Goal: Find contact information: Find contact information

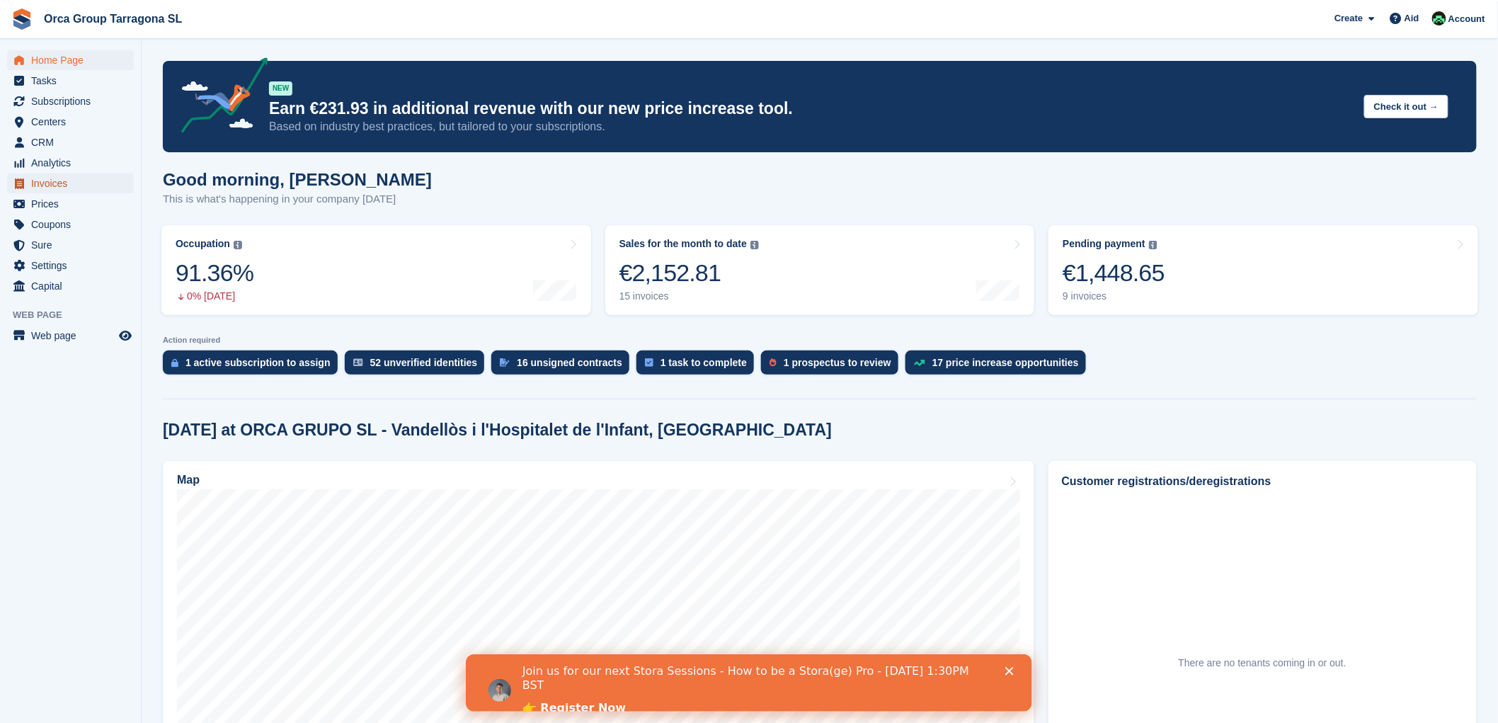
click at [39, 182] on font "Invoices" at bounding box center [49, 183] width 36 height 11
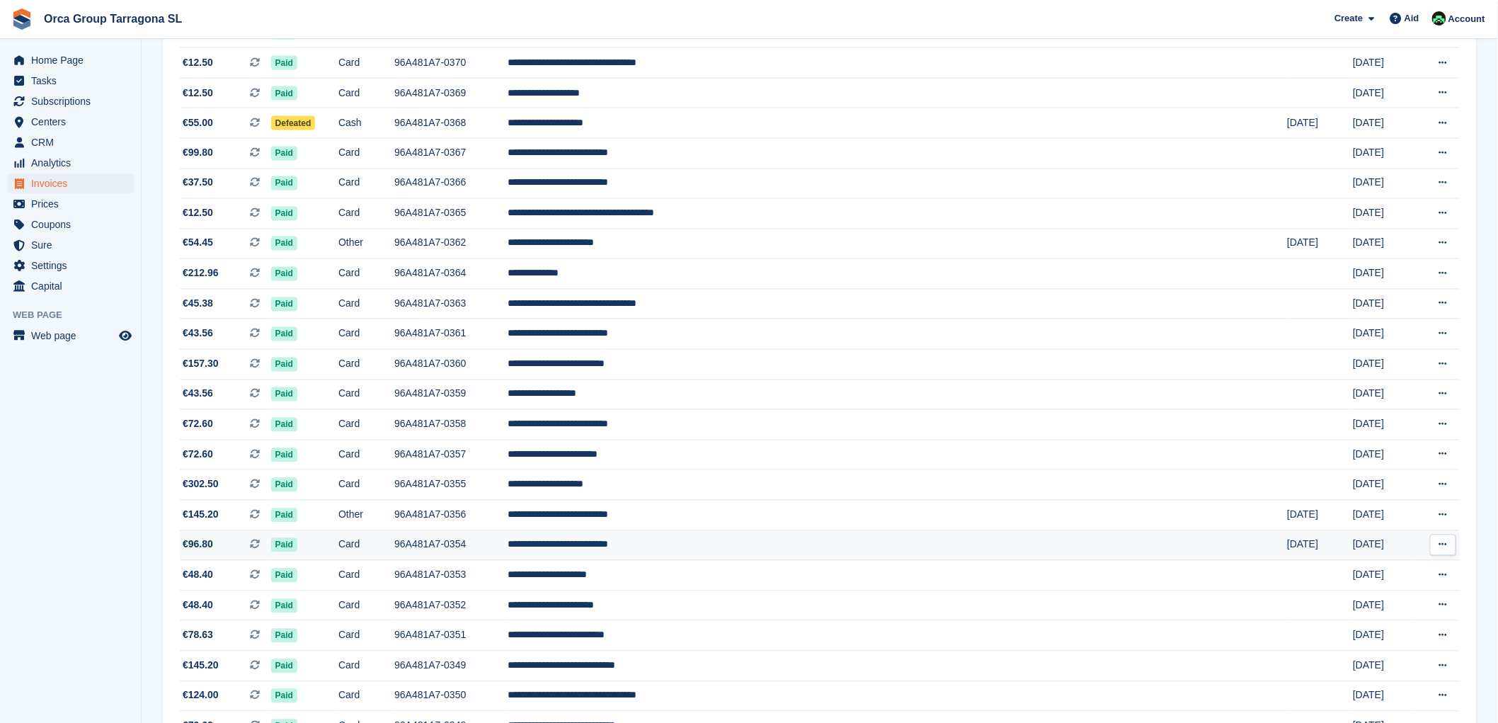
scroll to position [946, 0]
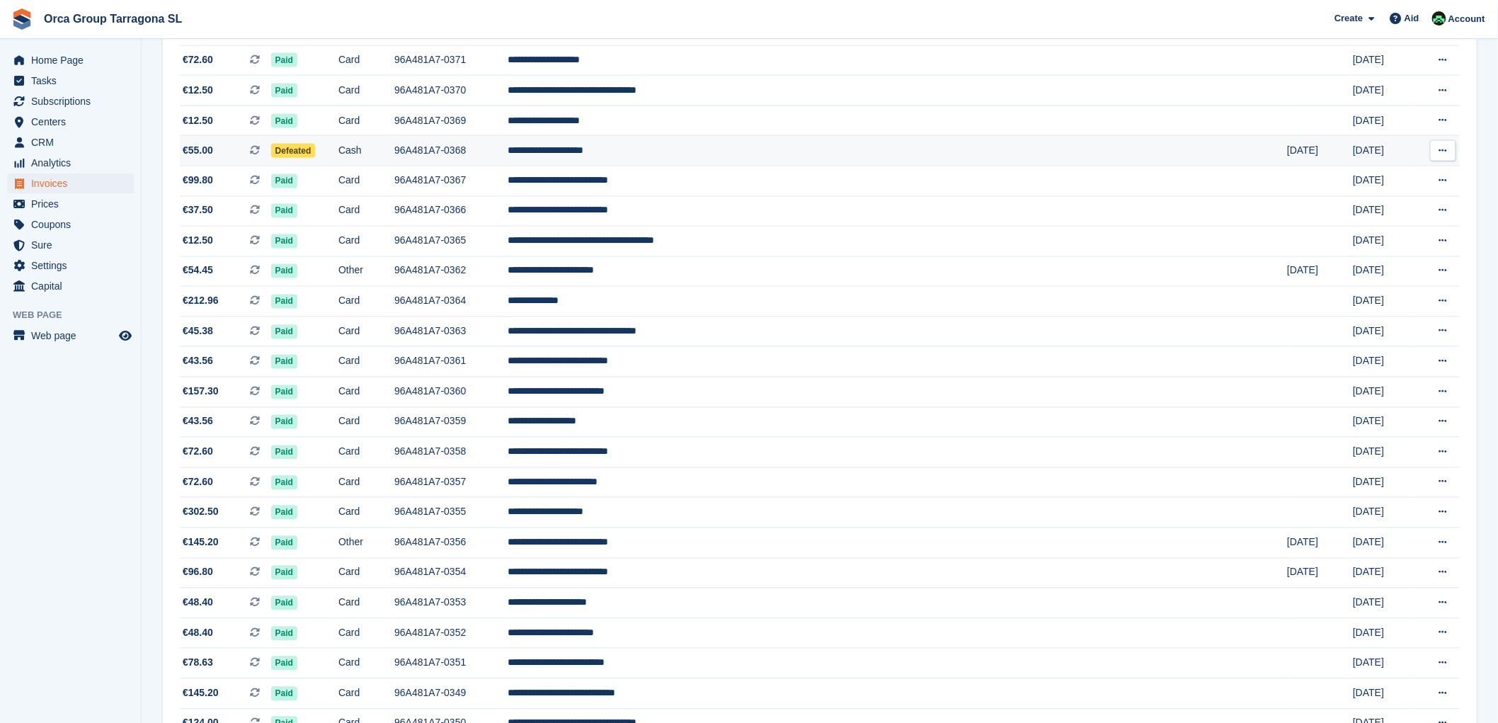
click at [583, 155] on font "**********" at bounding box center [545, 150] width 76 height 10
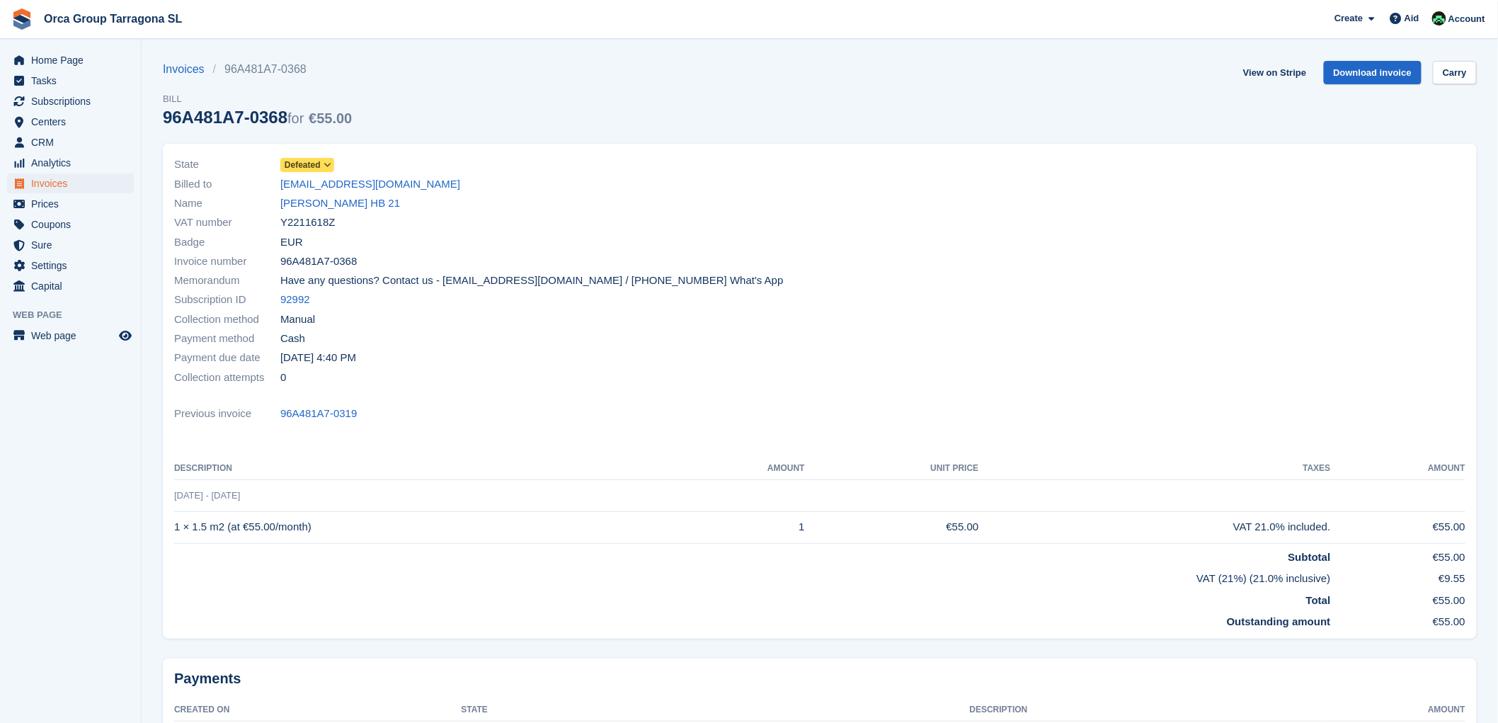
click at [328, 164] on icon at bounding box center [327, 165] width 8 height 8
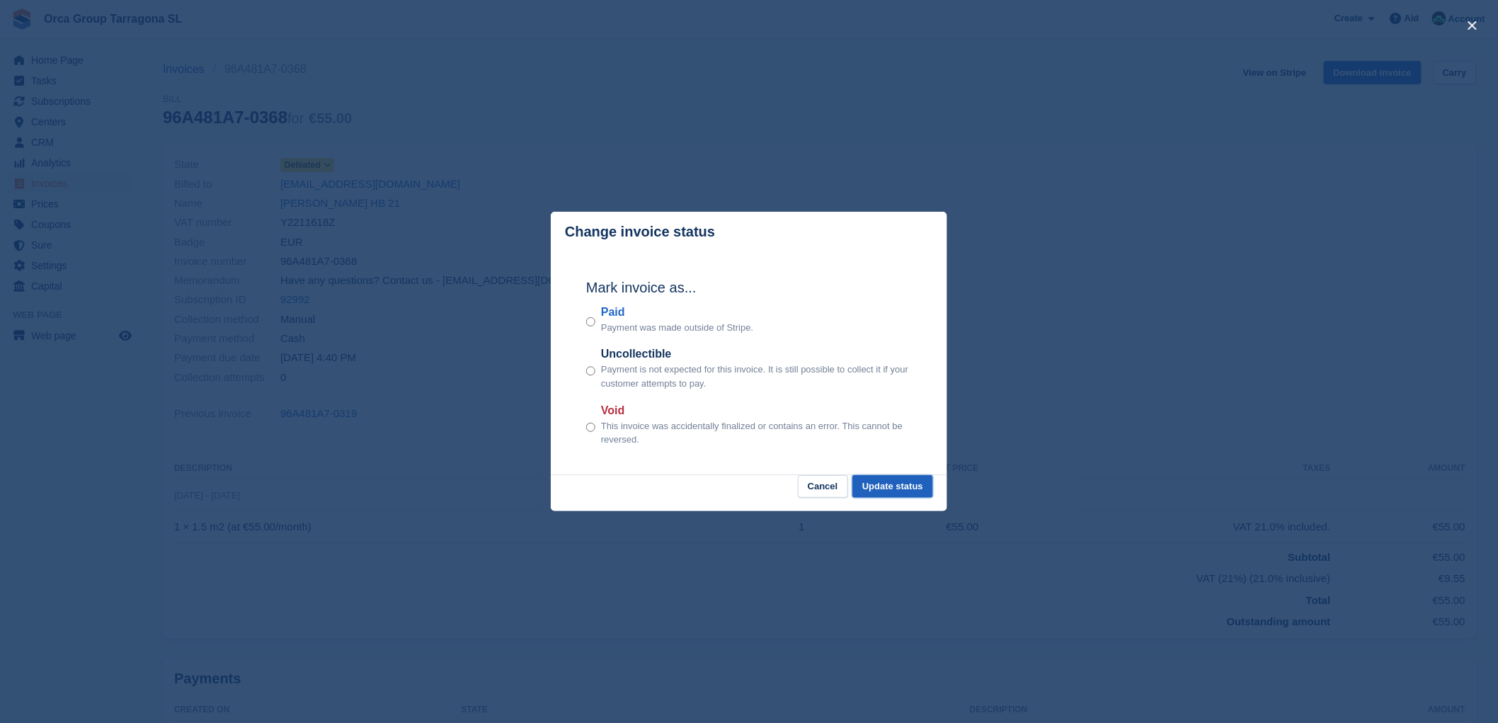
click at [906, 483] on font "Update status" at bounding box center [892, 486] width 61 height 11
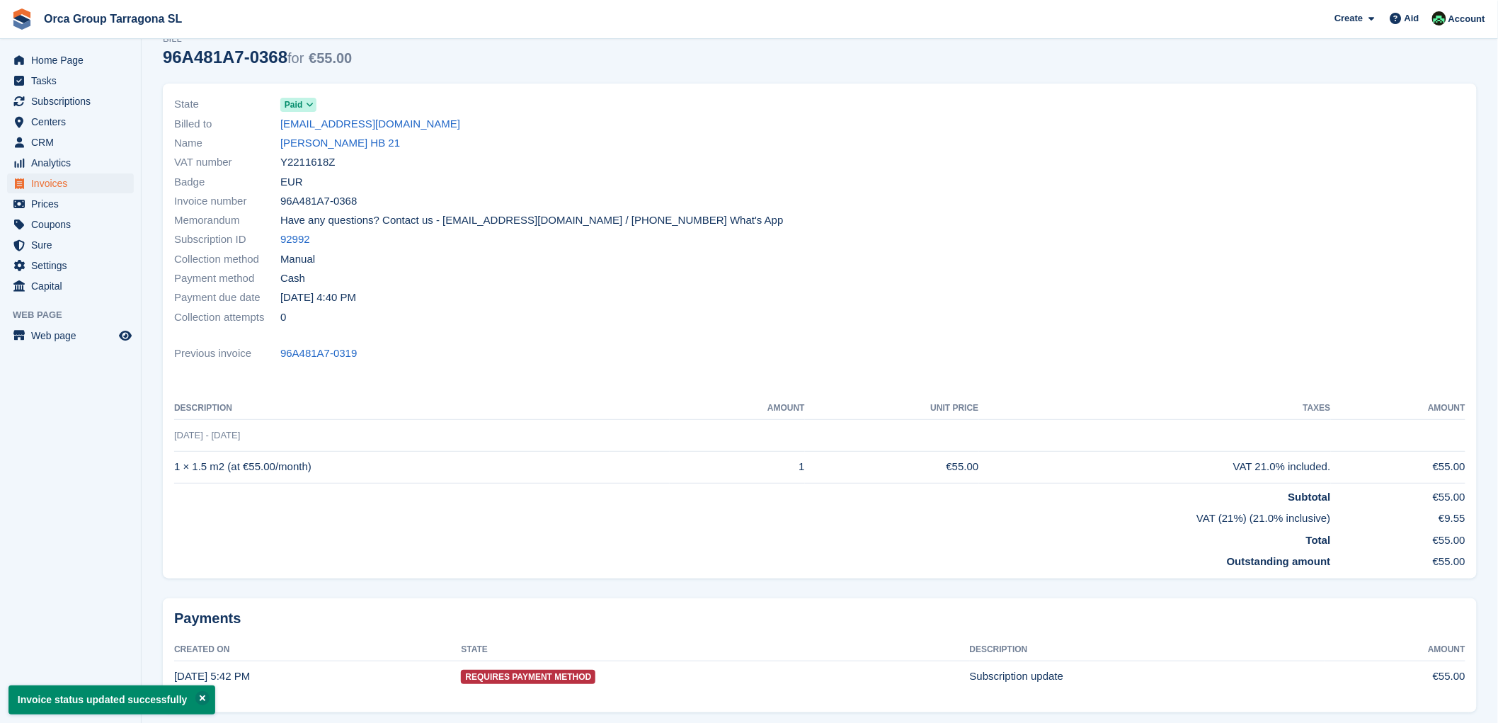
scroll to position [115, 0]
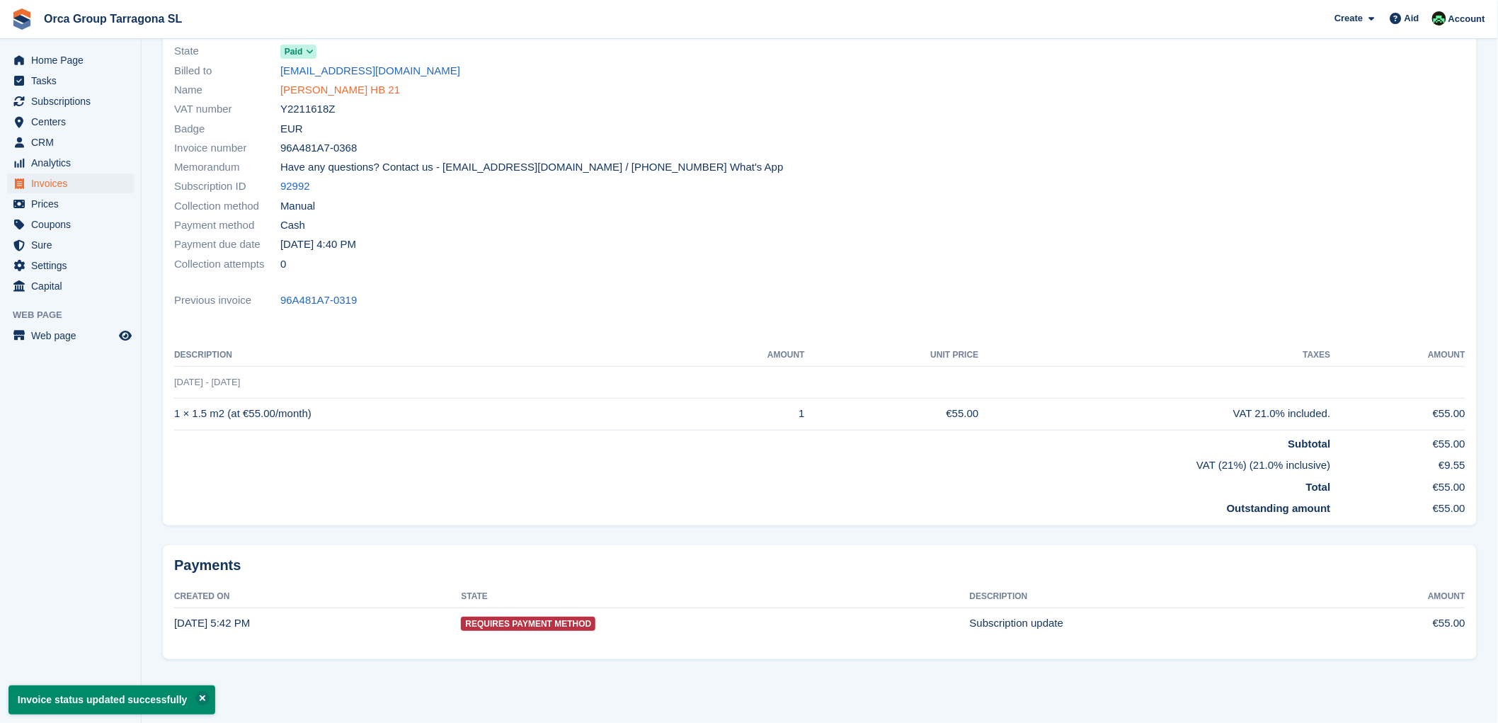
click at [364, 86] on font "ANTONIO CARLINI HB 21" at bounding box center [340, 90] width 120 height 12
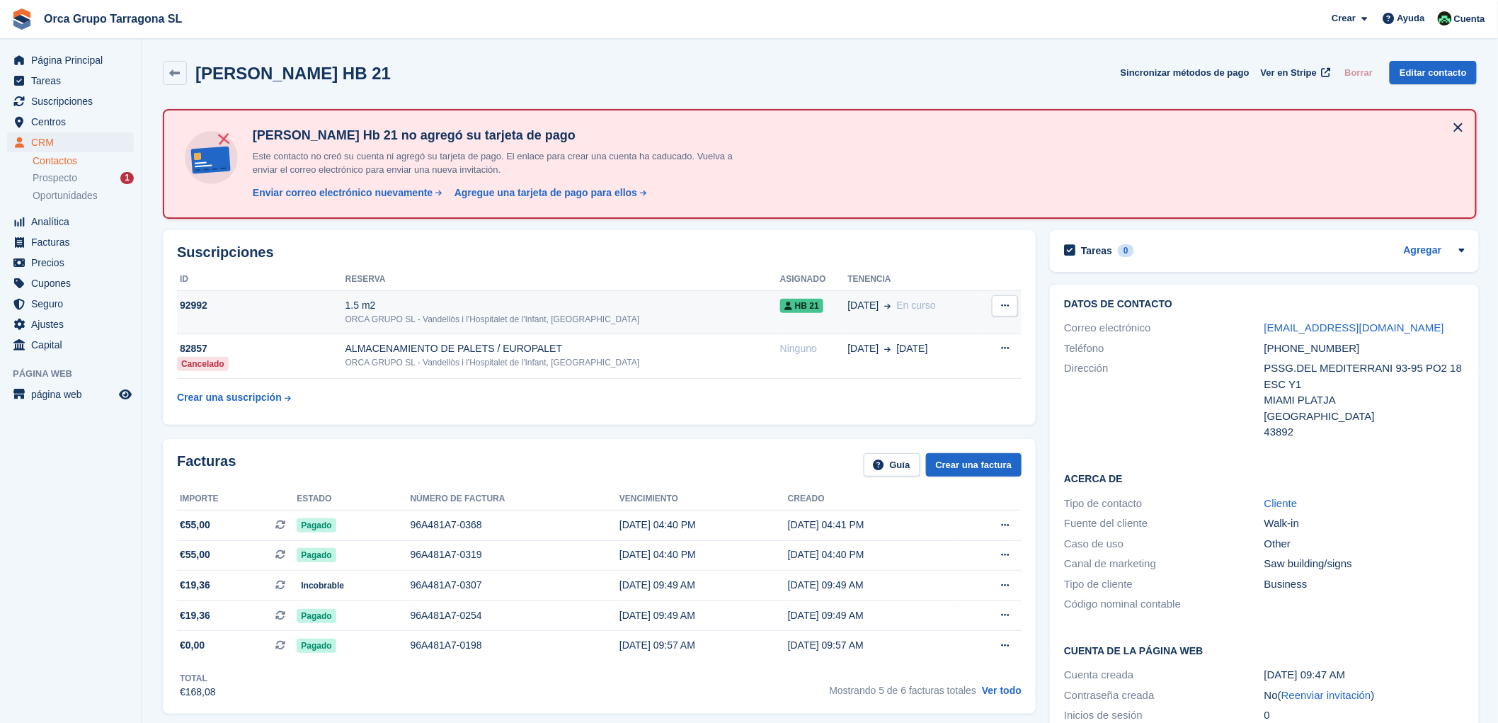
click at [379, 304] on div "1.5 m2" at bounding box center [562, 305] width 435 height 15
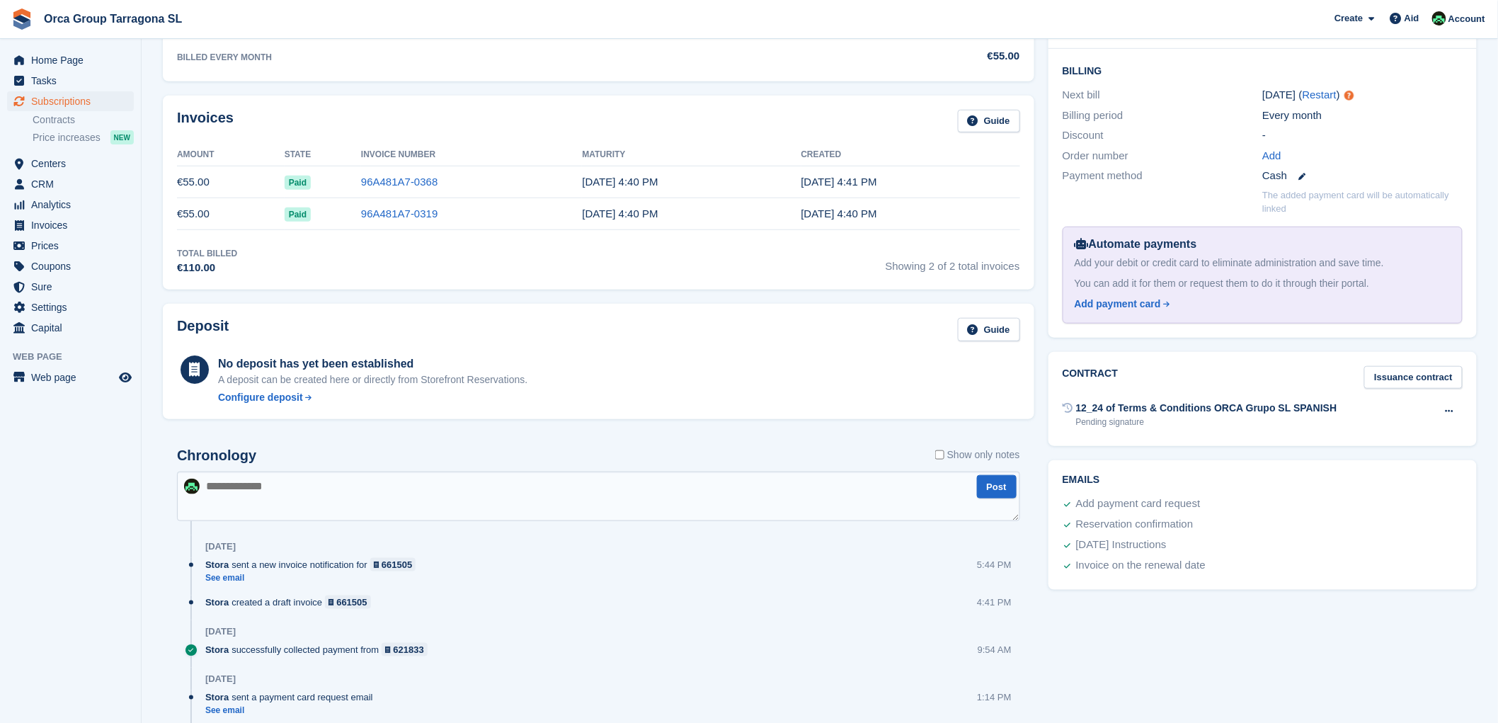
scroll to position [285, 0]
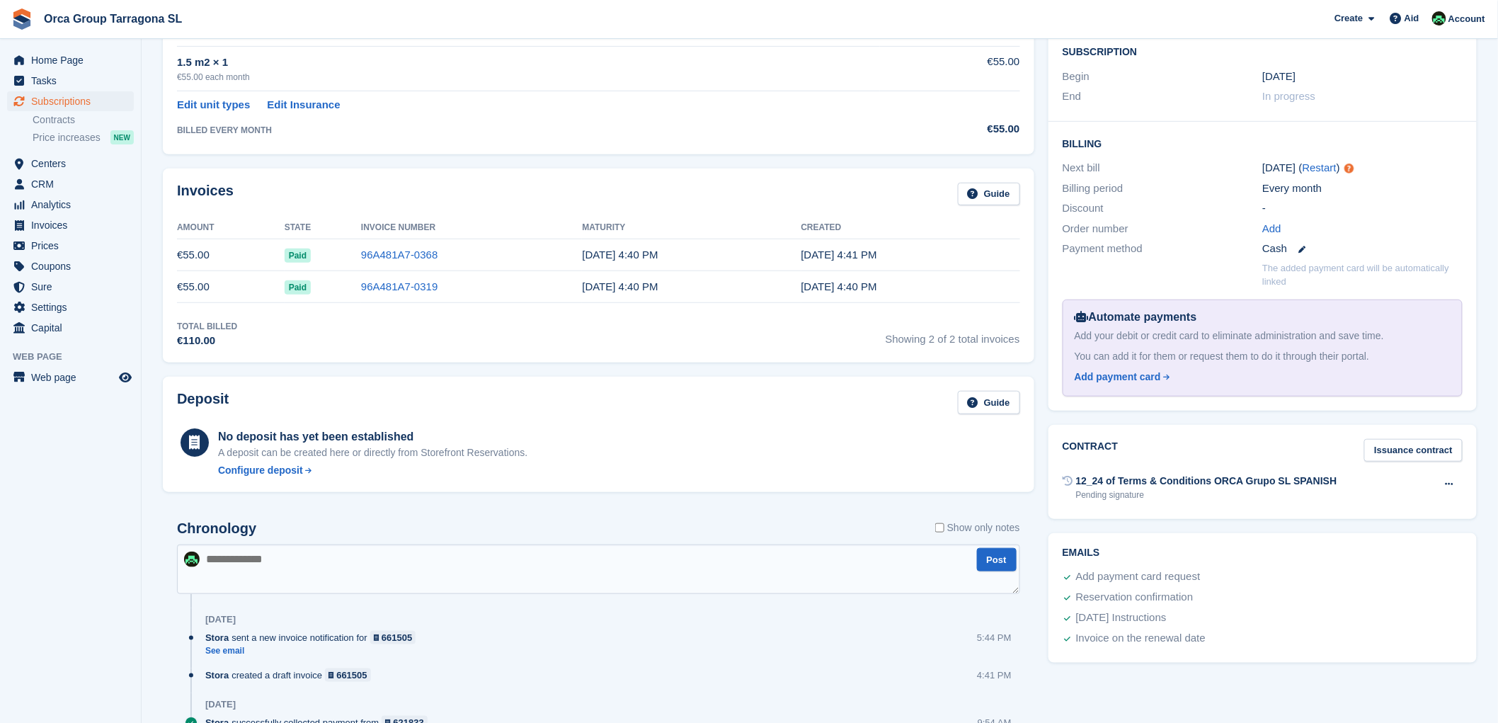
click at [231, 561] on textarea at bounding box center [598, 569] width 843 height 50
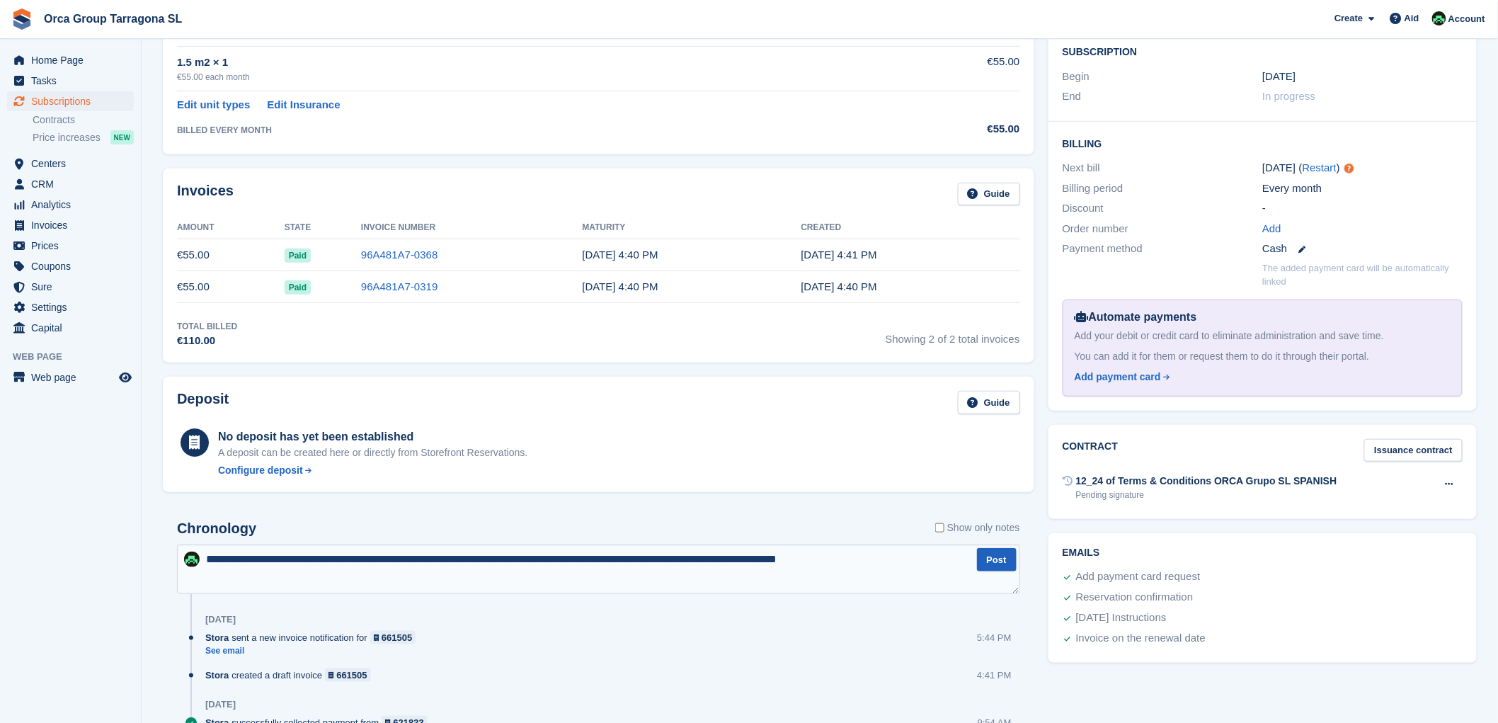
type textarea "**********"
click at [1001, 562] on font "Post" at bounding box center [997, 559] width 20 height 11
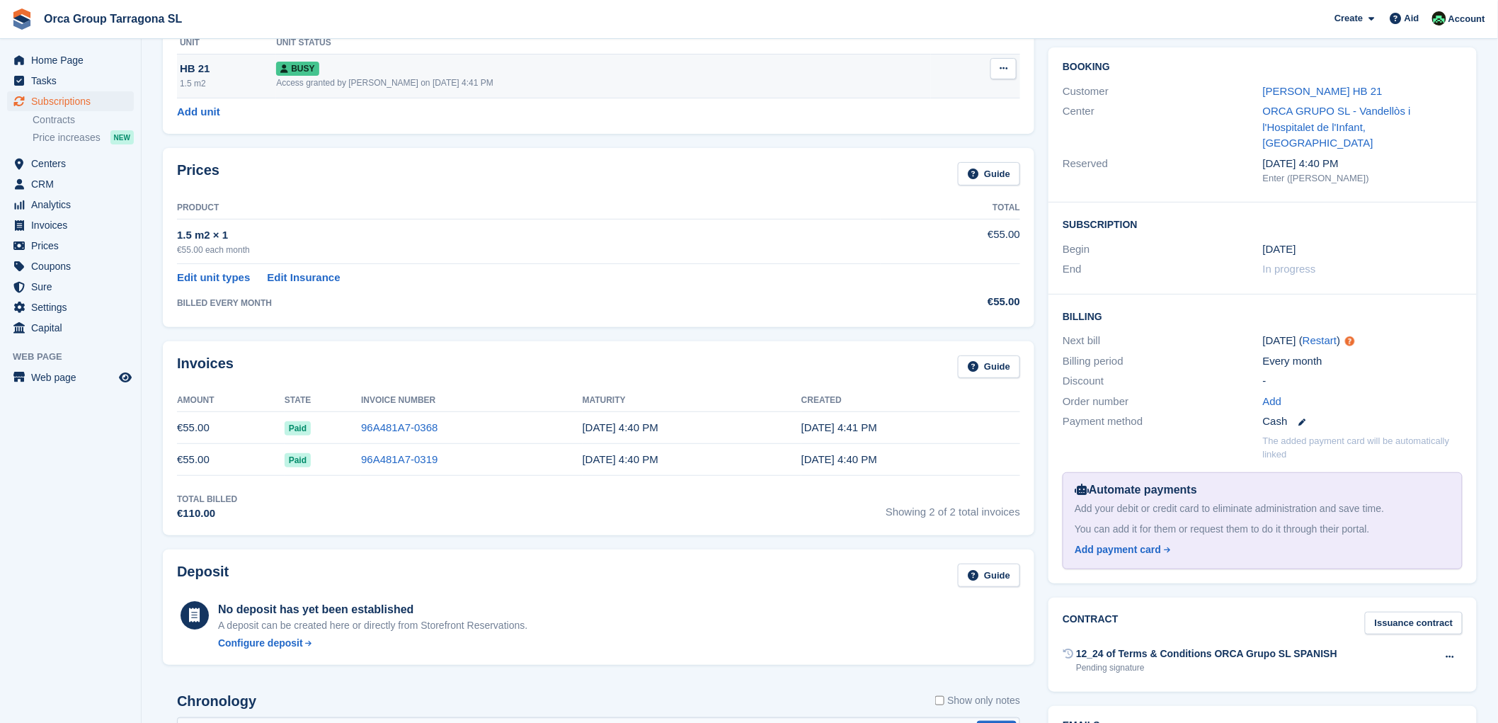
scroll to position [0, 0]
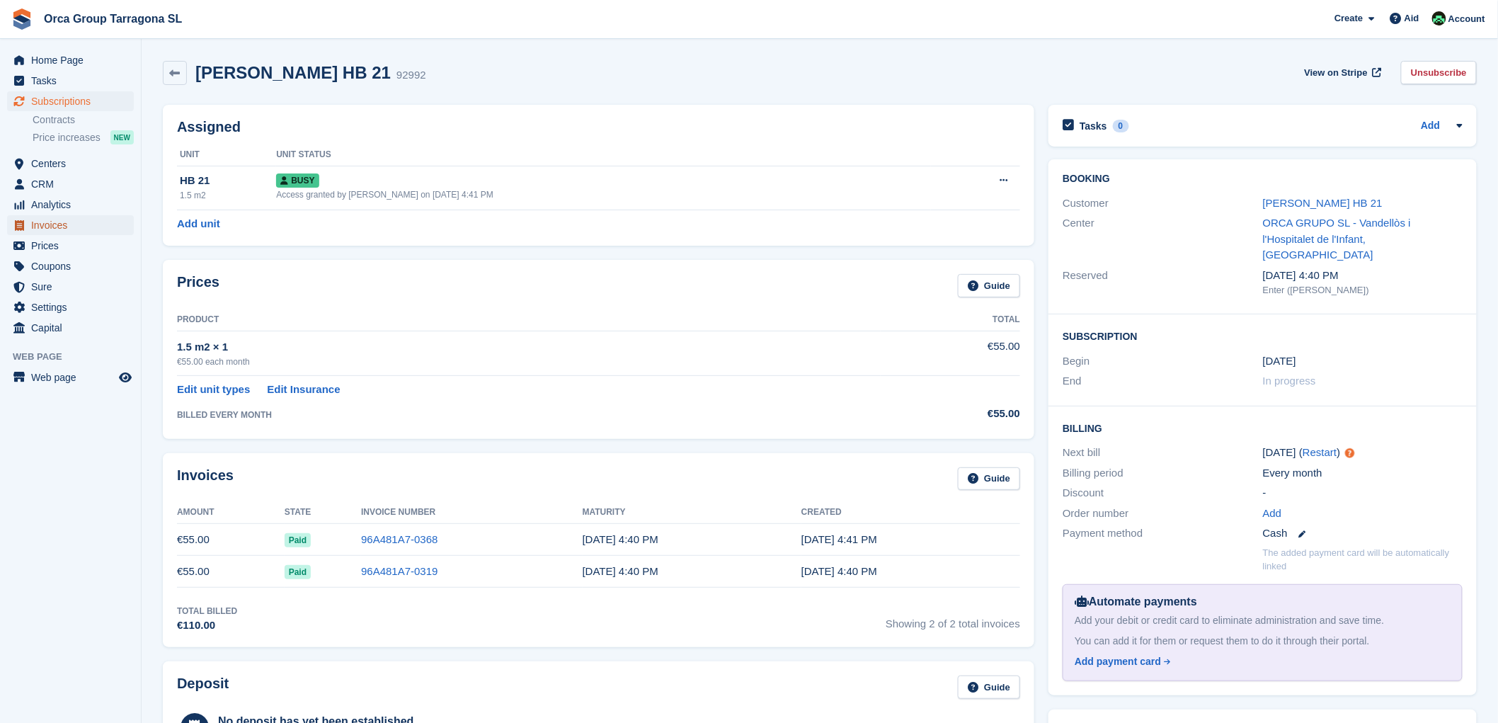
click at [58, 222] on font "Invoices" at bounding box center [49, 224] width 36 height 11
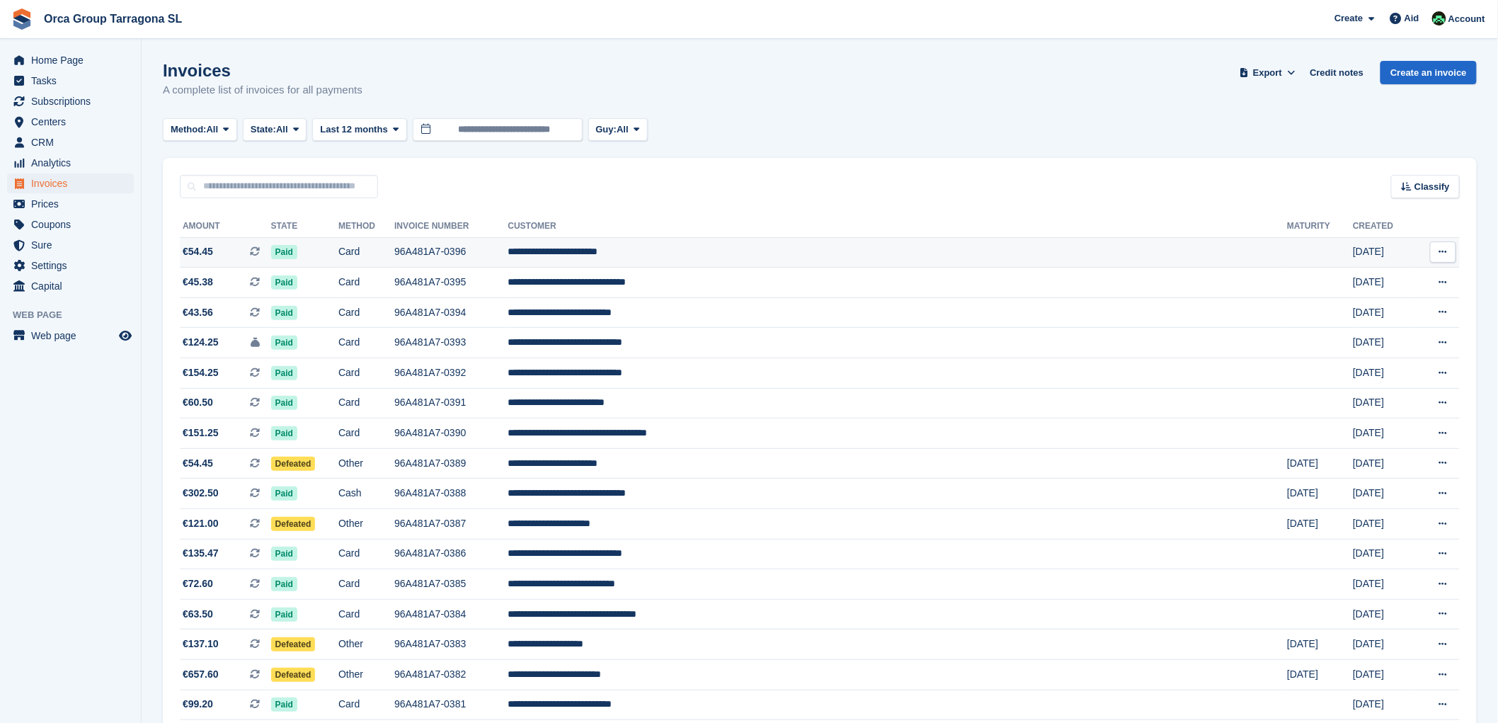
click at [597, 251] on font "**********" at bounding box center [552, 251] width 90 height 10
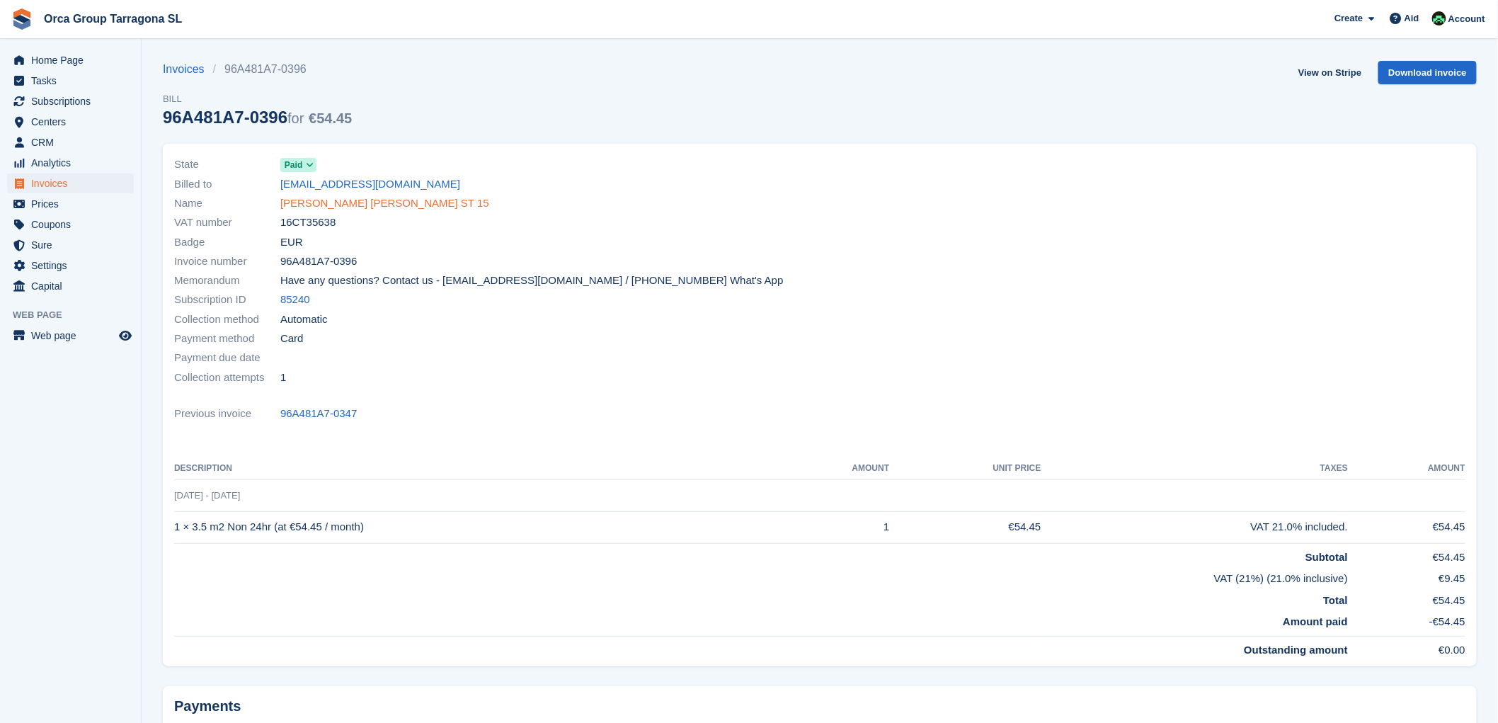
click at [319, 205] on font "RENAUD PETER CLAUDE ST 15" at bounding box center [384, 203] width 209 height 12
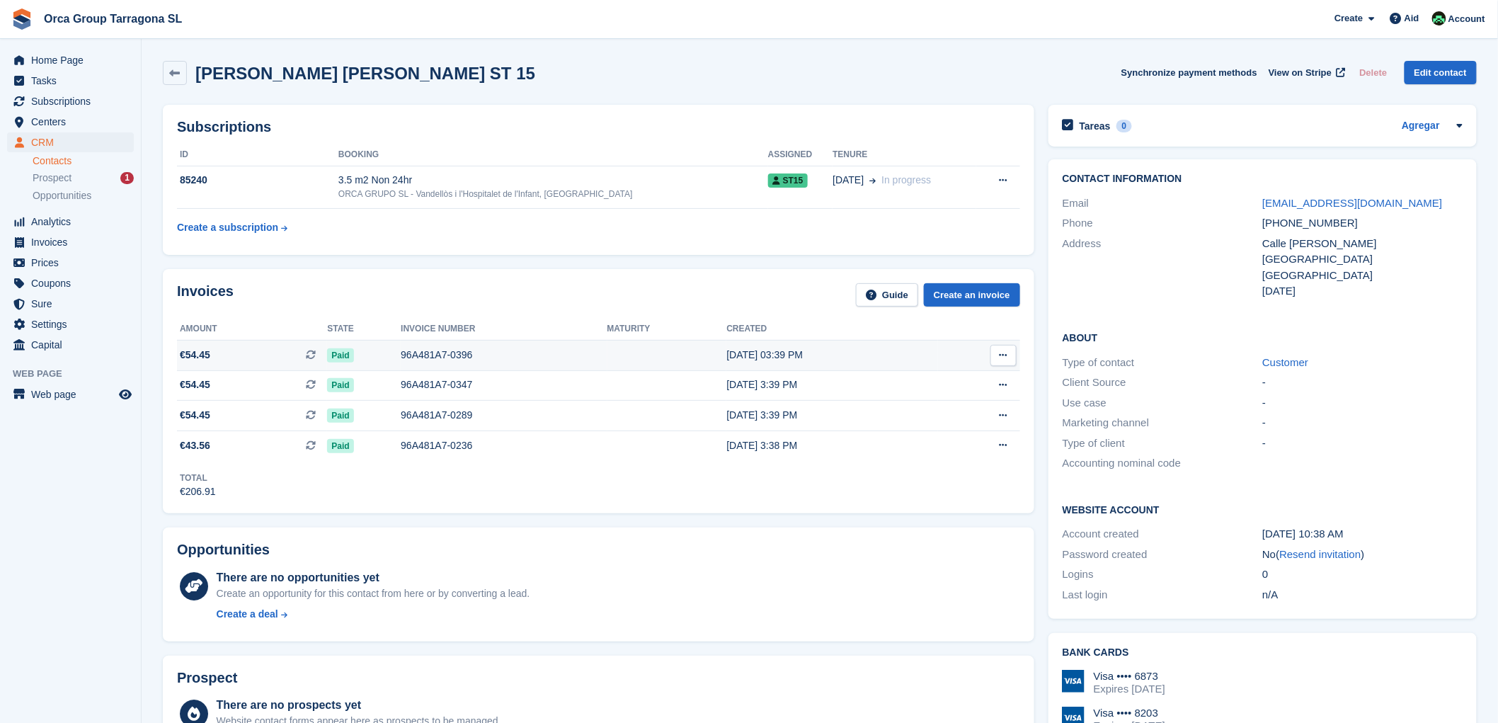
click at [429, 357] on font "96A481A7-0396" at bounding box center [436, 354] width 71 height 11
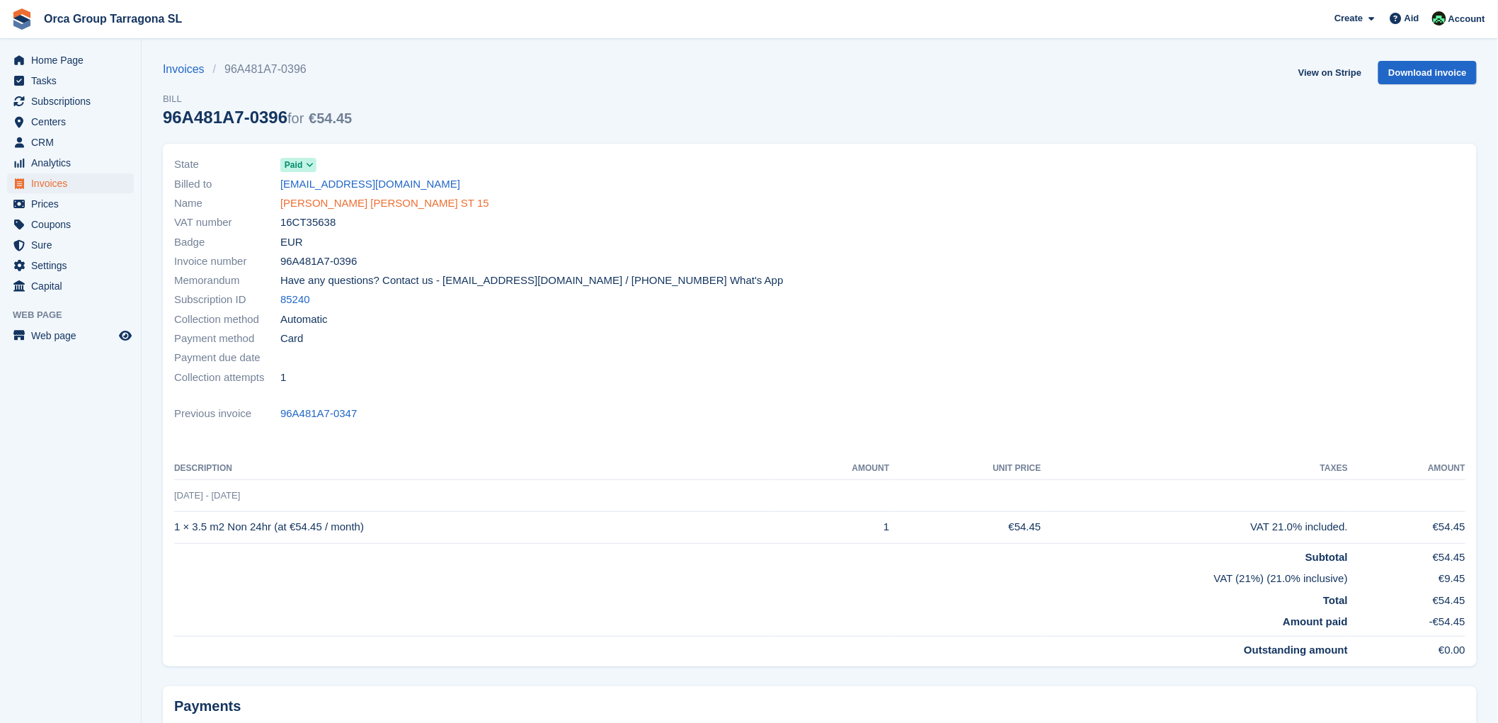
click at [334, 204] on font "[PERSON_NAME] [PERSON_NAME] ST 15" at bounding box center [384, 203] width 209 height 12
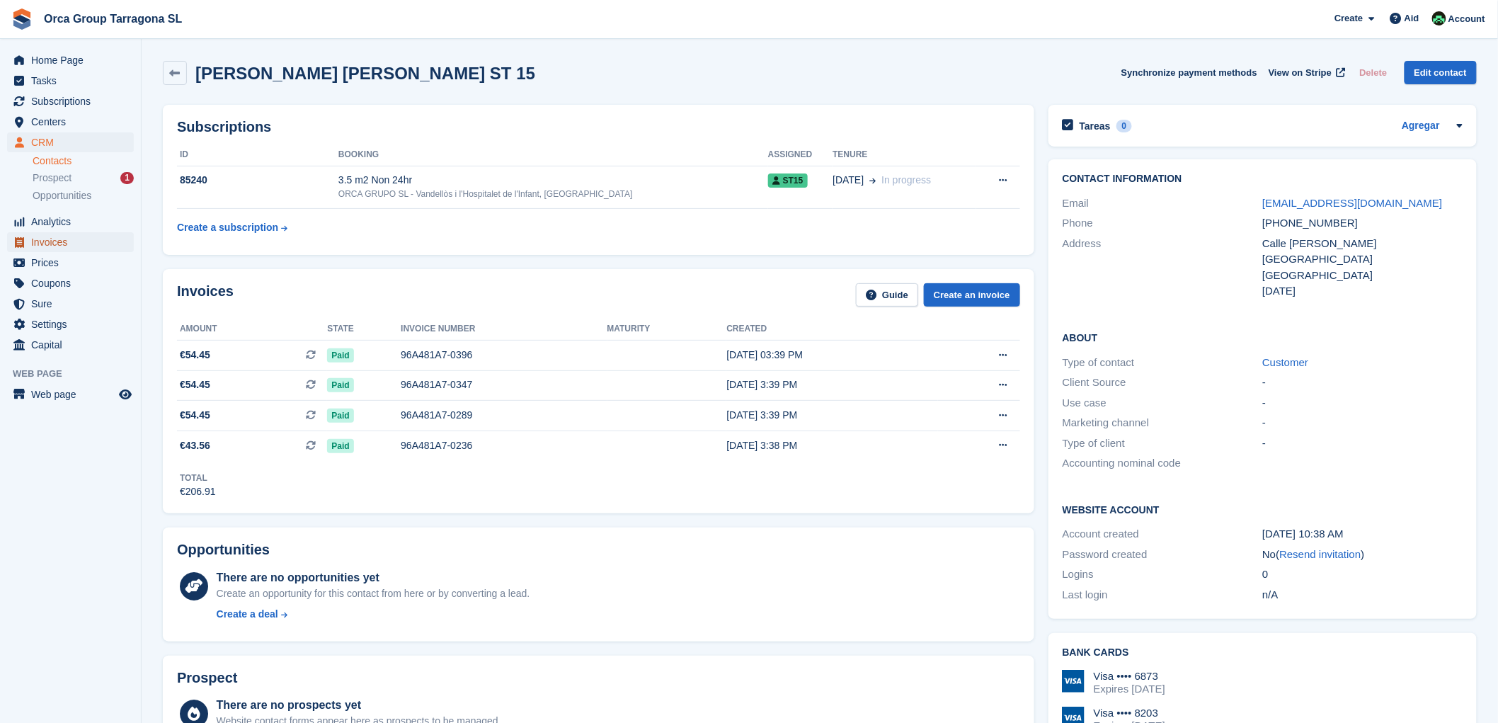
click at [54, 239] on font "Invoices" at bounding box center [49, 241] width 36 height 11
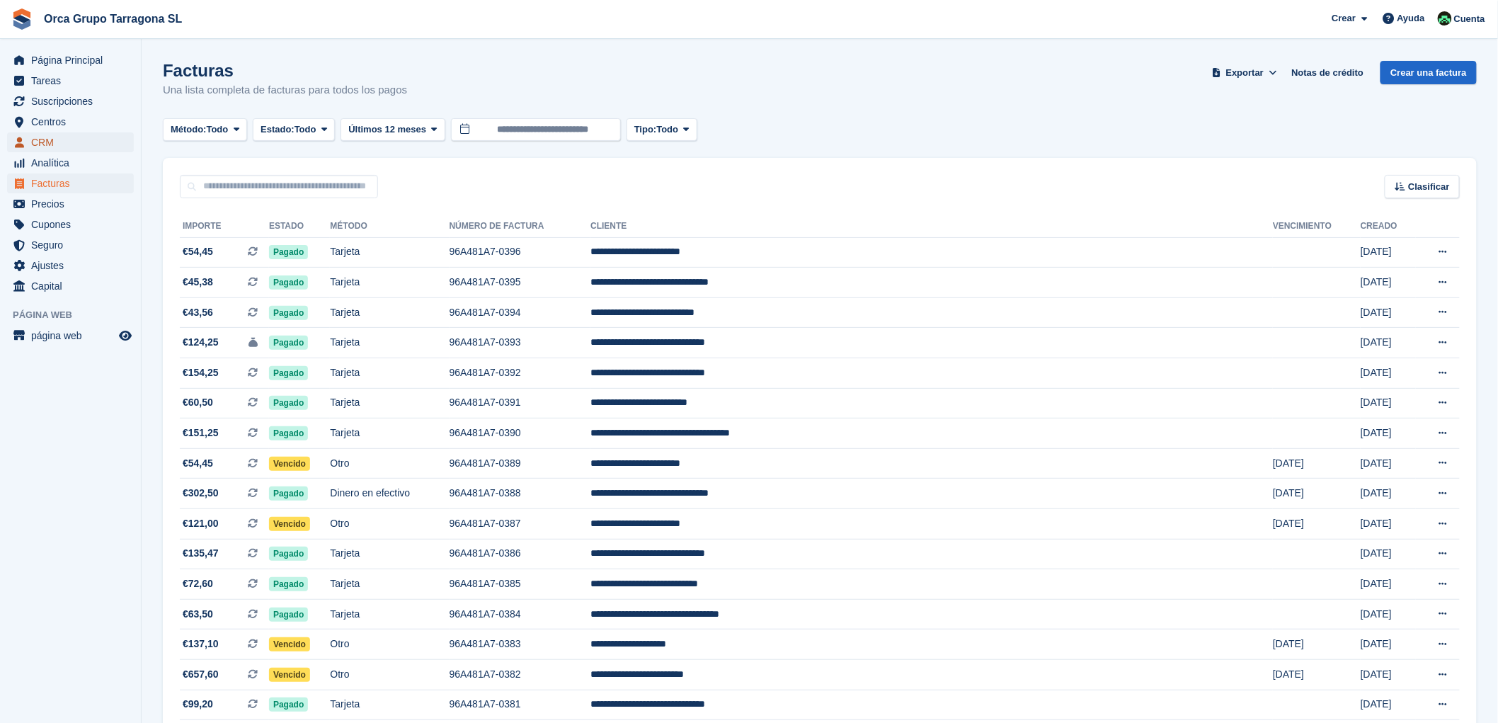
click at [74, 139] on span "CRM" at bounding box center [73, 142] width 85 height 20
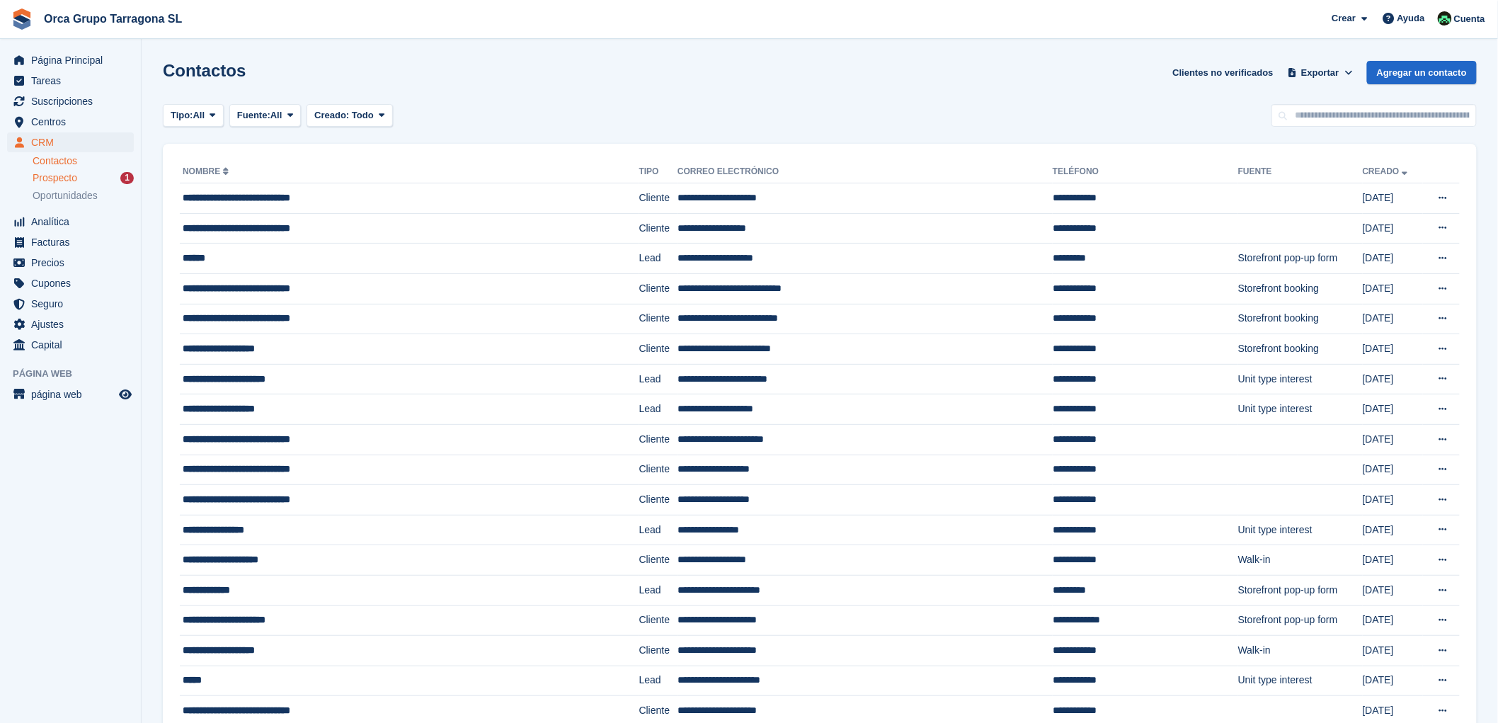
click at [131, 177] on div "1" at bounding box center [126, 178] width 13 height 12
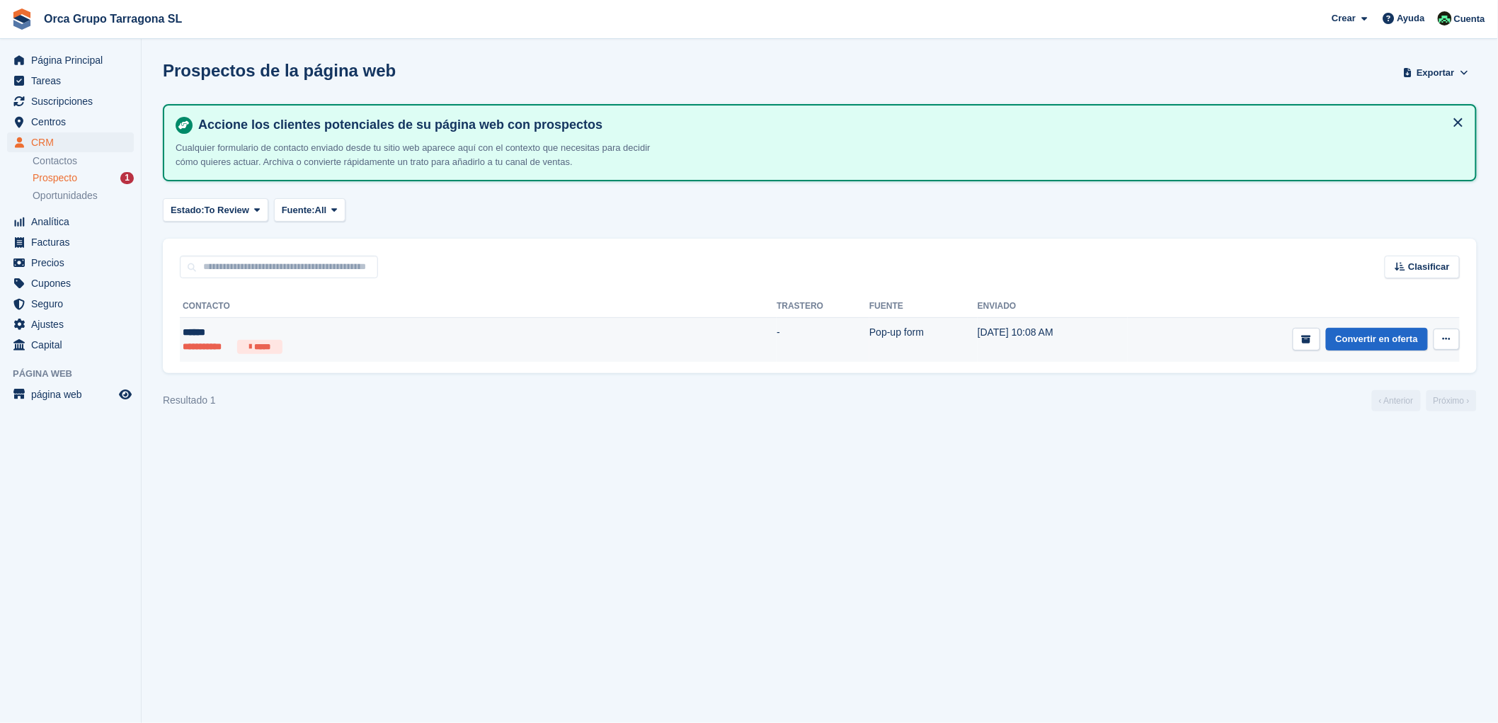
click at [201, 326] on div "******" at bounding box center [332, 332] width 298 height 15
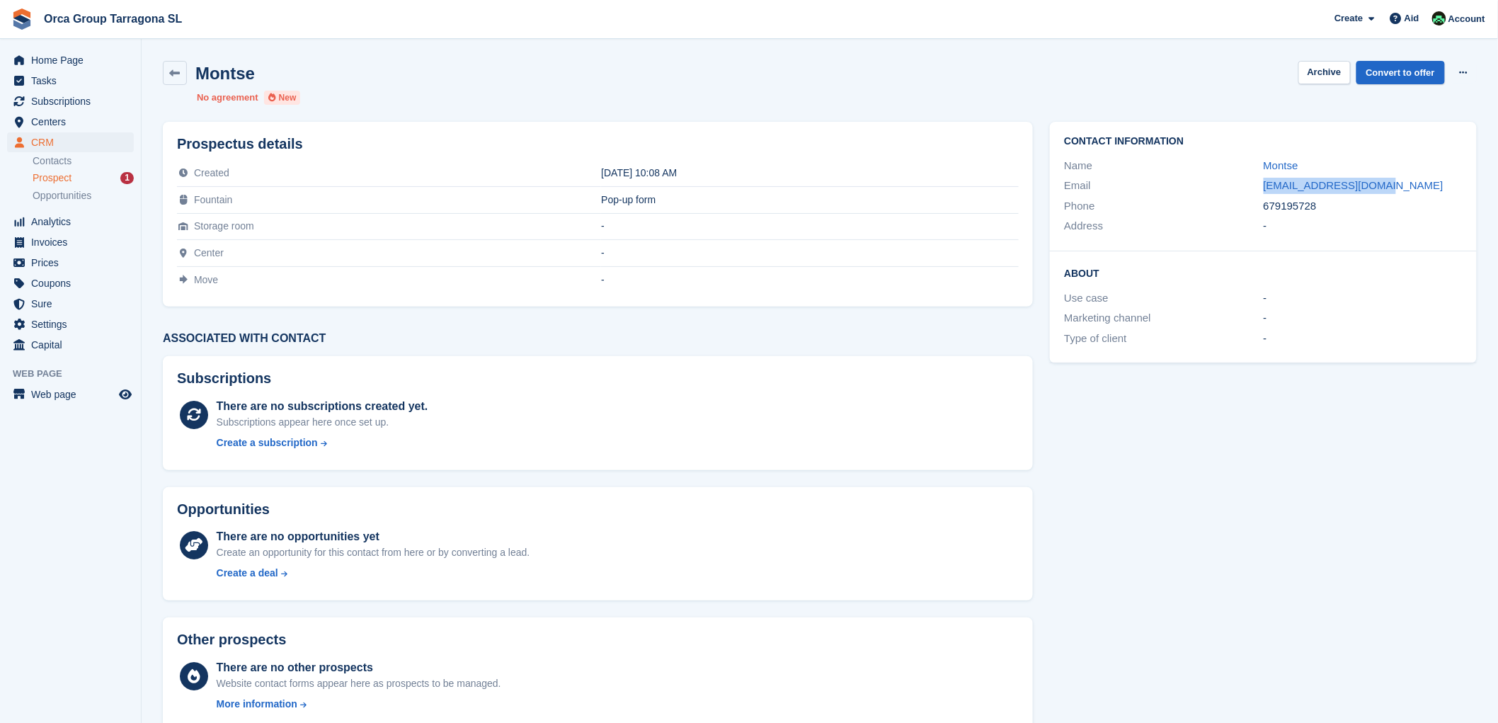
drag, startPoint x: 1406, startPoint y: 180, endPoint x: 1253, endPoint y: 188, distance: 153.1
click at [1253, 188] on div "Email [EMAIL_ADDRESS][DOMAIN_NAME]" at bounding box center [1263, 186] width 398 height 21
copy div "[EMAIL_ADDRESS][DOMAIN_NAME]"
